Goal: Task Accomplishment & Management: Complete application form

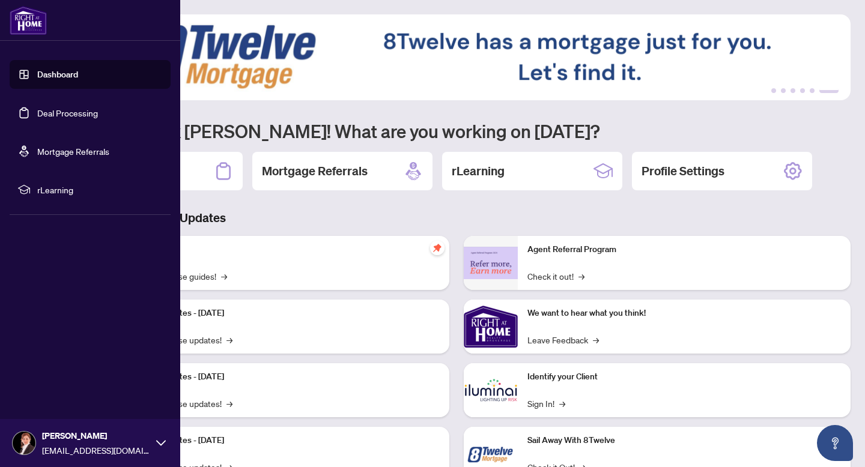
click at [61, 109] on link "Deal Processing" at bounding box center [67, 113] width 61 height 11
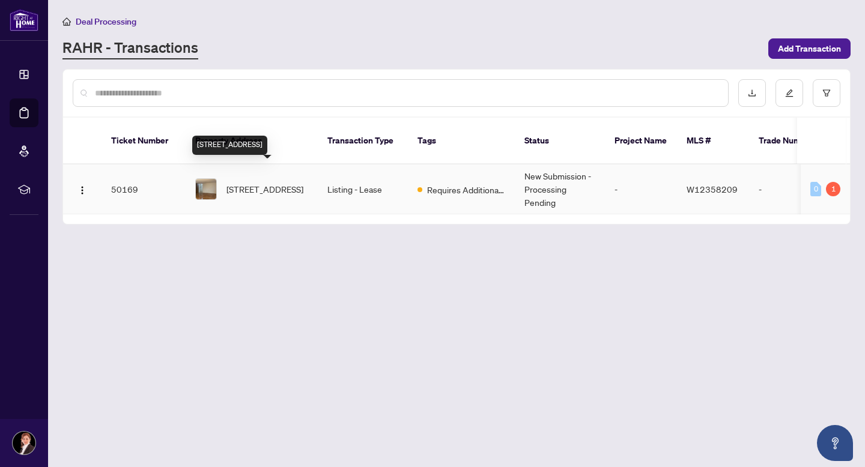
click at [230, 183] on span "[STREET_ADDRESS]" at bounding box center [264, 189] width 77 height 13
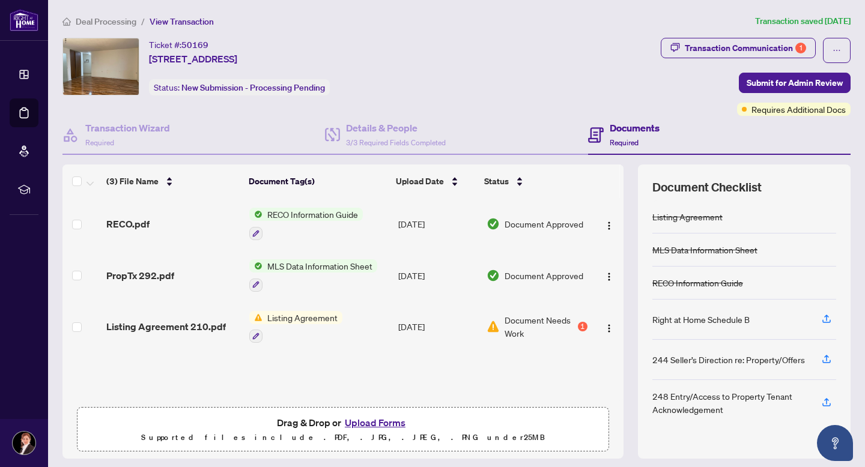
click at [397, 420] on button "Upload Forms" at bounding box center [375, 423] width 68 height 16
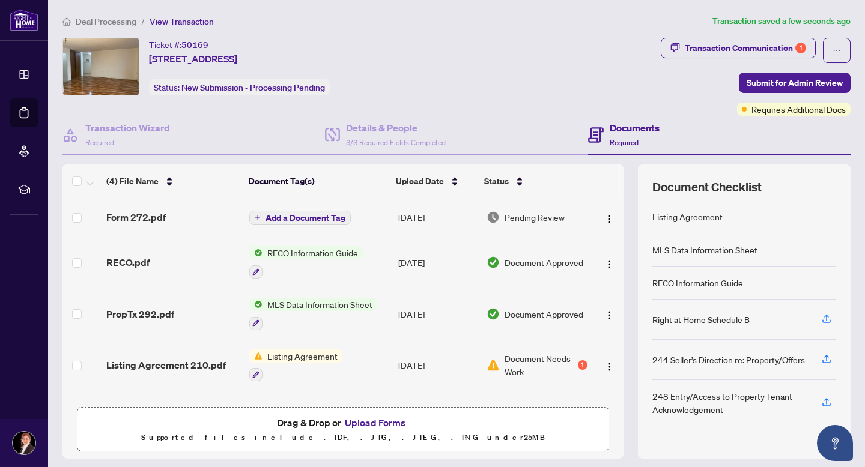
click at [392, 419] on button "Upload Forms" at bounding box center [375, 423] width 68 height 16
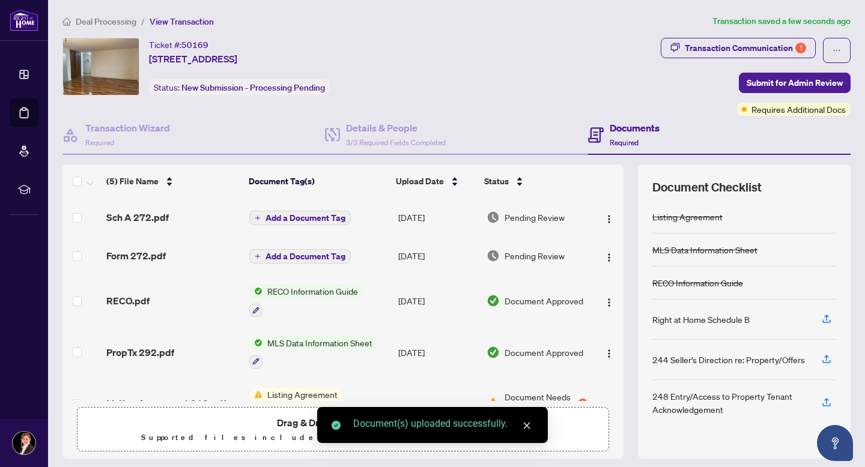
click at [526, 424] on icon "close" at bounding box center [527, 426] width 8 height 8
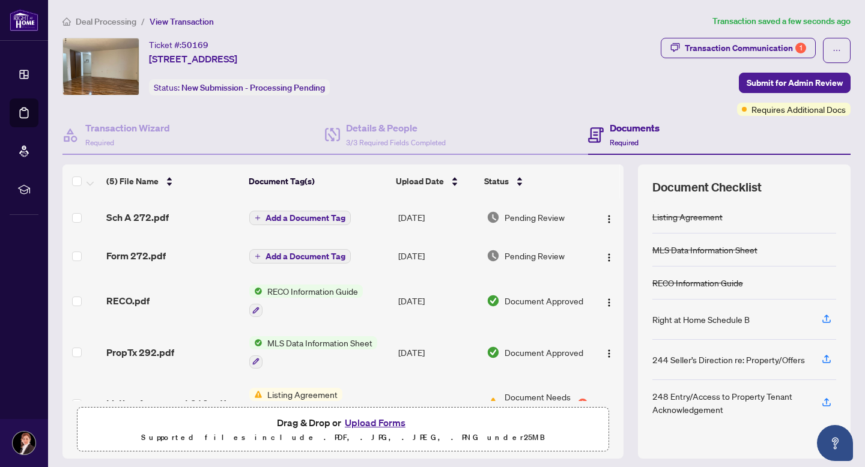
click at [378, 421] on button "Upload Forms" at bounding box center [375, 423] width 68 height 16
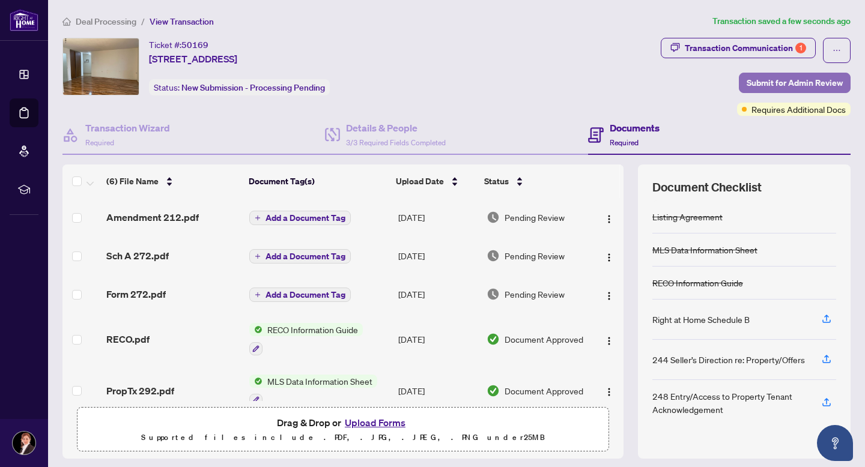
click at [780, 80] on span "Submit for Admin Review" at bounding box center [795, 82] width 96 height 19
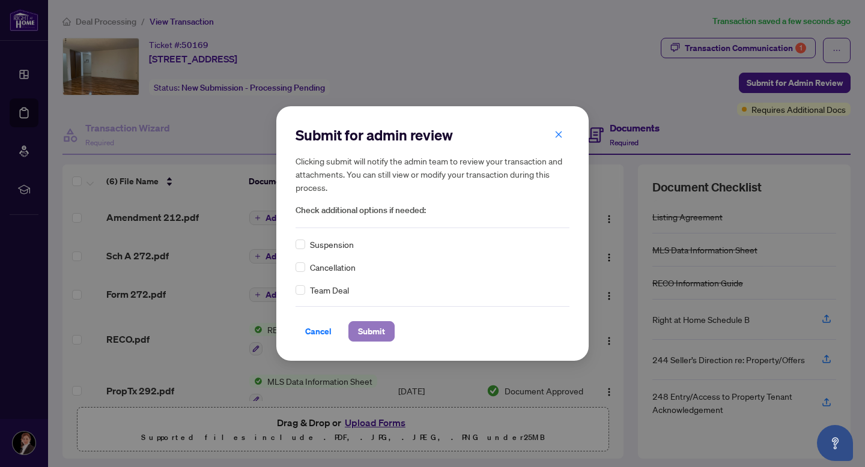
click at [378, 329] on span "Submit" at bounding box center [371, 331] width 27 height 19
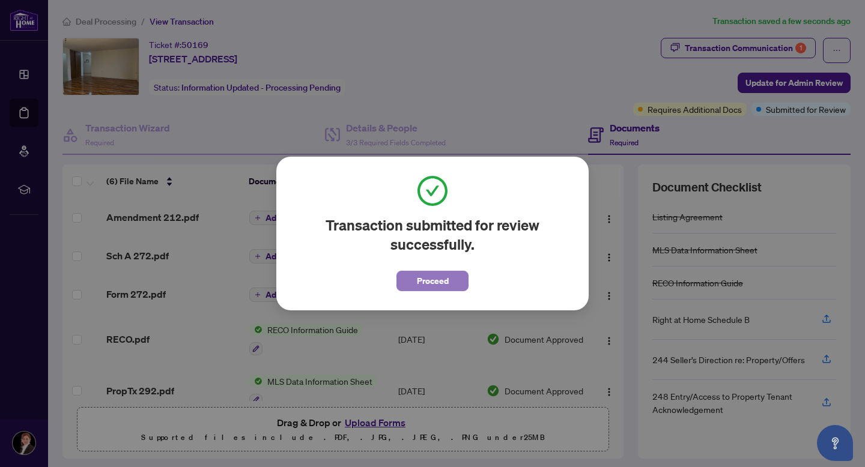
click at [426, 281] on span "Proceed" at bounding box center [433, 281] width 32 height 19
